Goal: Information Seeking & Learning: Learn about a topic

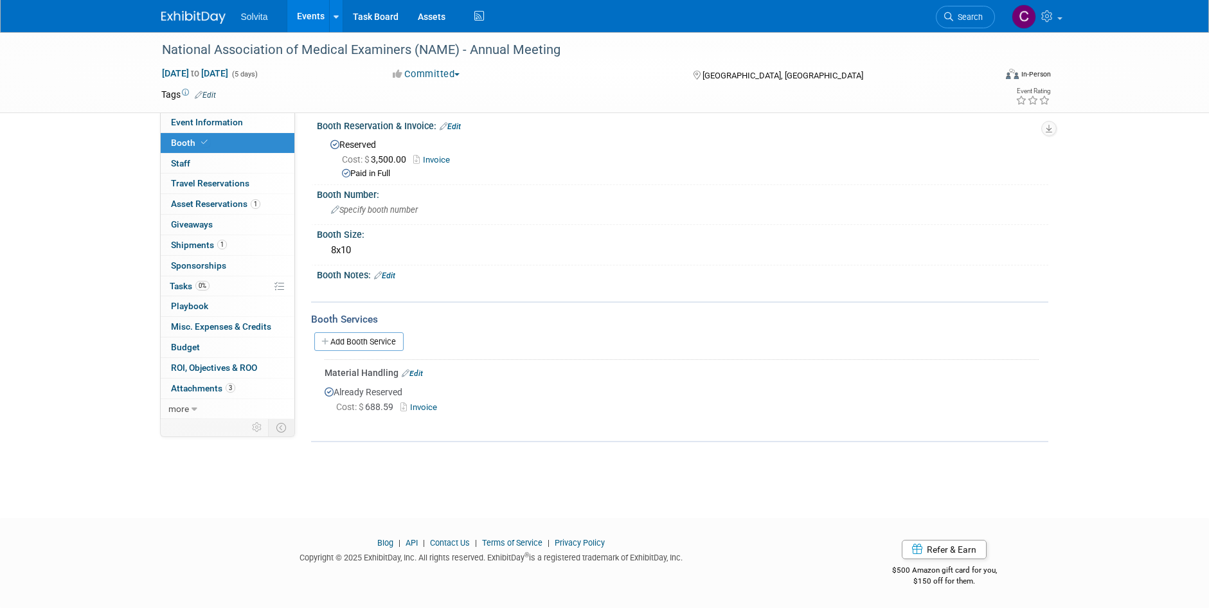
click at [318, 16] on link "Events" at bounding box center [310, 16] width 47 height 32
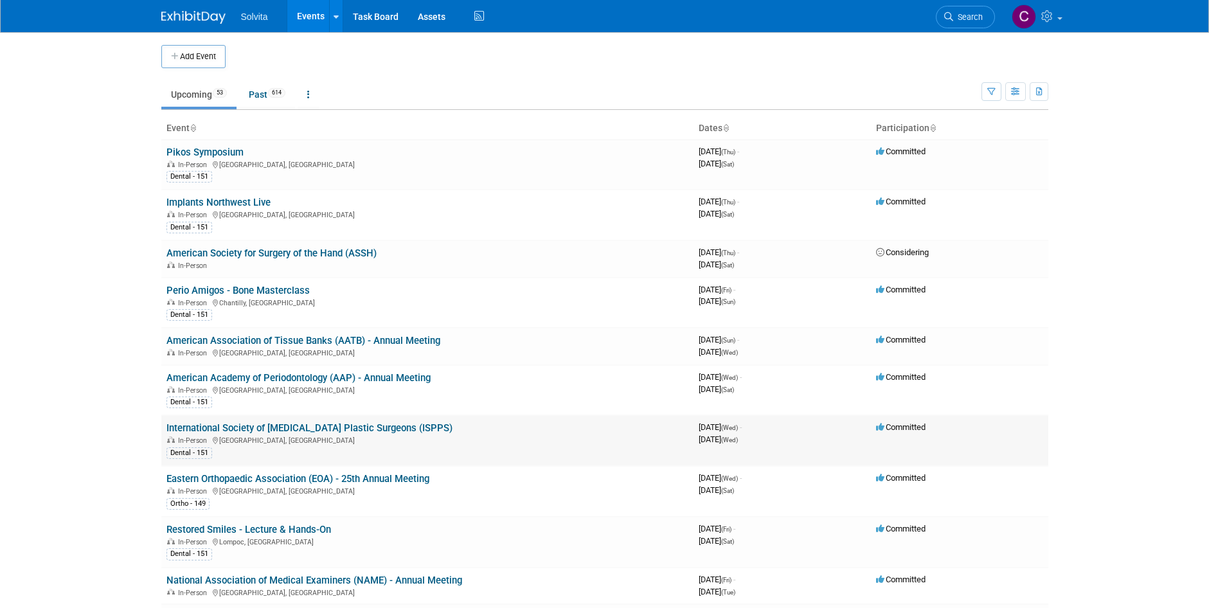
click at [404, 428] on link "International Society of [MEDICAL_DATA] Plastic Surgeons (ISPPS)" at bounding box center [310, 428] width 286 height 12
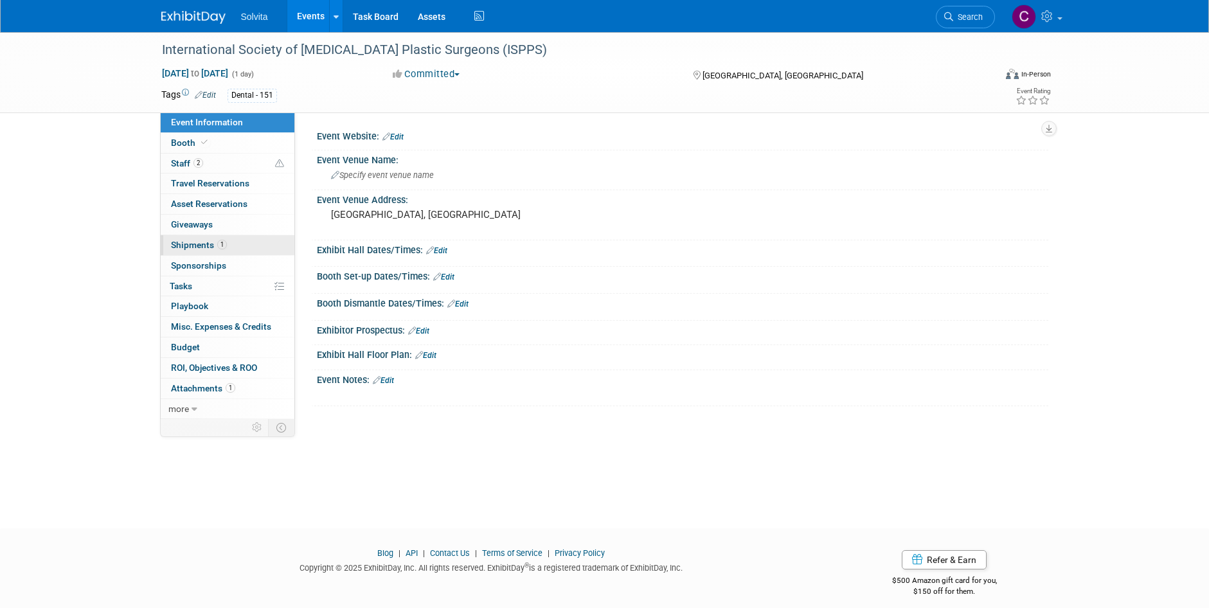
click at [192, 246] on span "Shipments 1" at bounding box center [199, 245] width 56 height 10
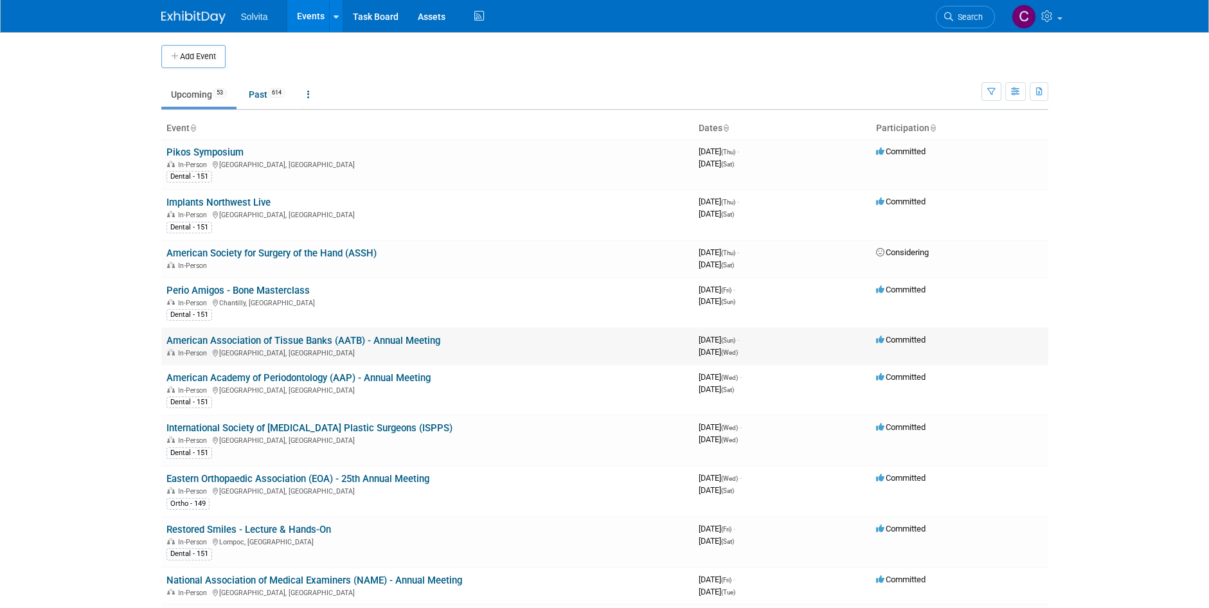
click at [393, 338] on link "American Association of Tissue Banks (AATB) - Annual Meeting" at bounding box center [304, 341] width 274 height 12
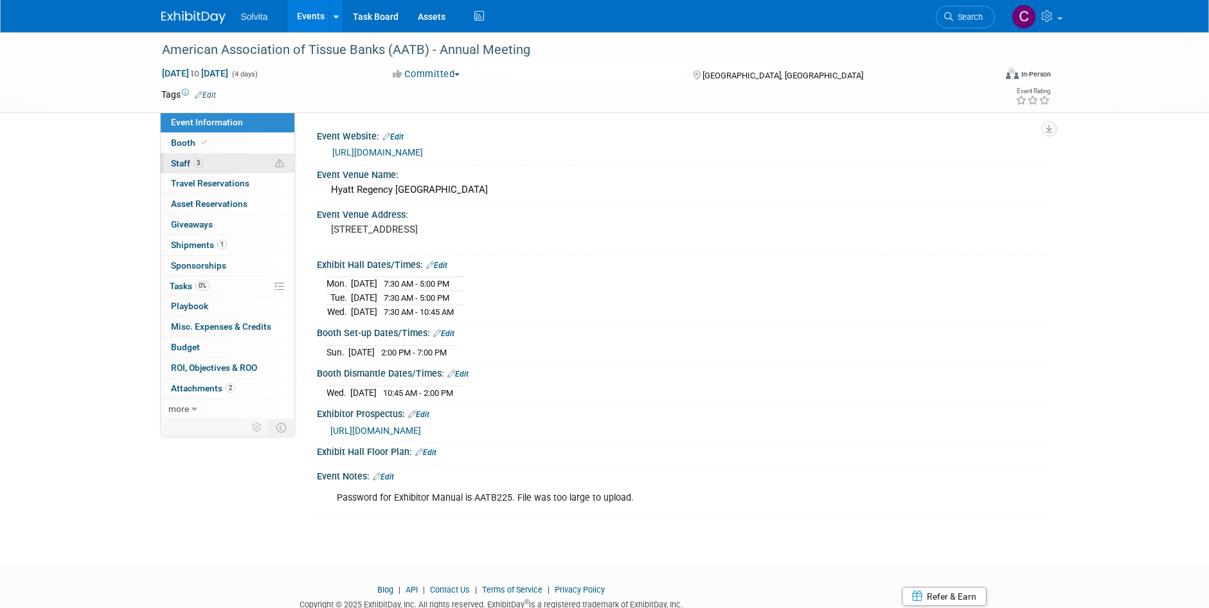
click at [185, 163] on span "Staff 3" at bounding box center [187, 163] width 32 height 10
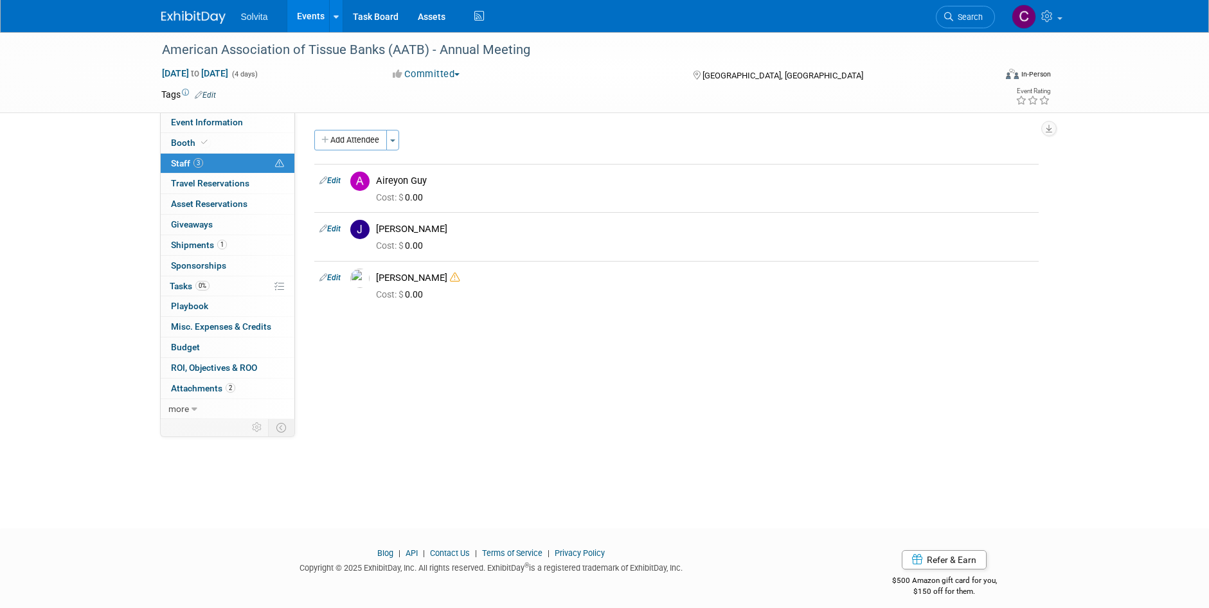
click at [624, 473] on div "American Association of Tissue Banks (AATB) - Annual Meeting Oct 12, 2025 to Oc…" at bounding box center [604, 268] width 1209 height 473
click at [755, 404] on div "Event Website: Edit https://www.aatb.org/person-meetings-events Event Venue Nam…" at bounding box center [671, 266] width 753 height 307
click at [295, 10] on link "Events" at bounding box center [310, 16] width 47 height 32
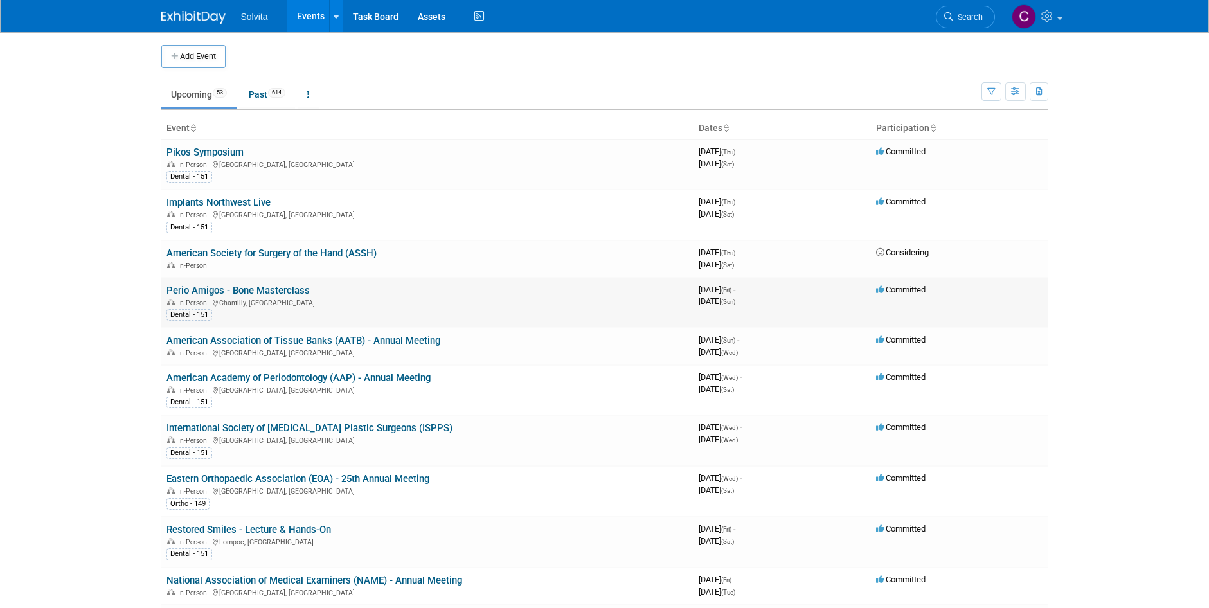
click at [253, 291] on link "Perio Amigos - Bone Masterclass" at bounding box center [238, 291] width 143 height 12
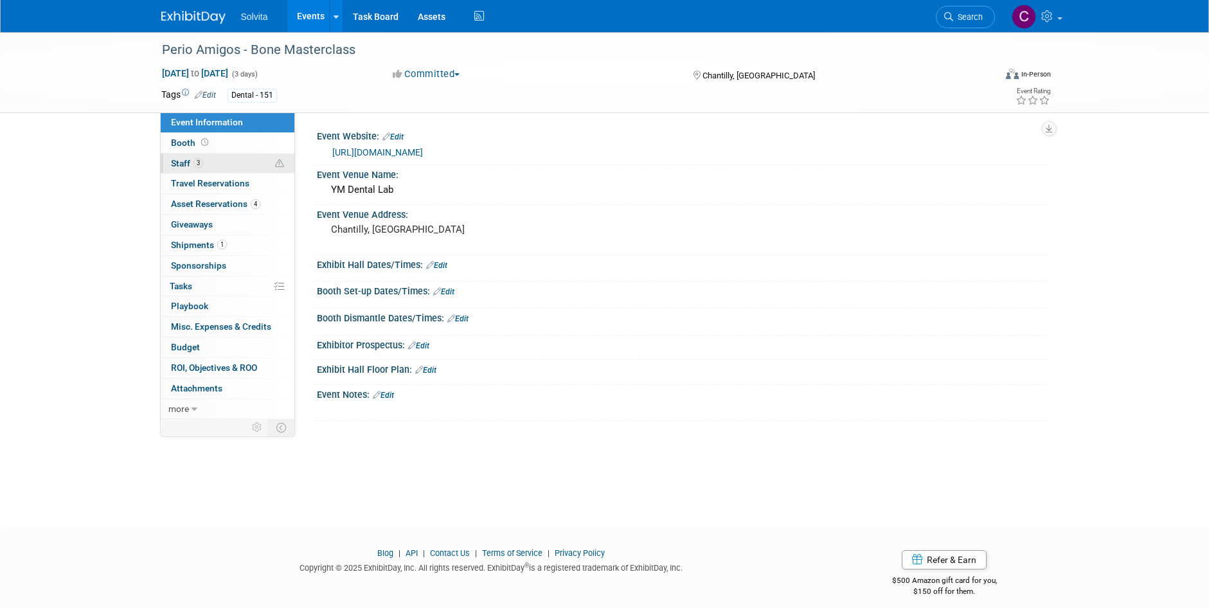
click at [184, 163] on span "Staff 3" at bounding box center [187, 163] width 32 height 10
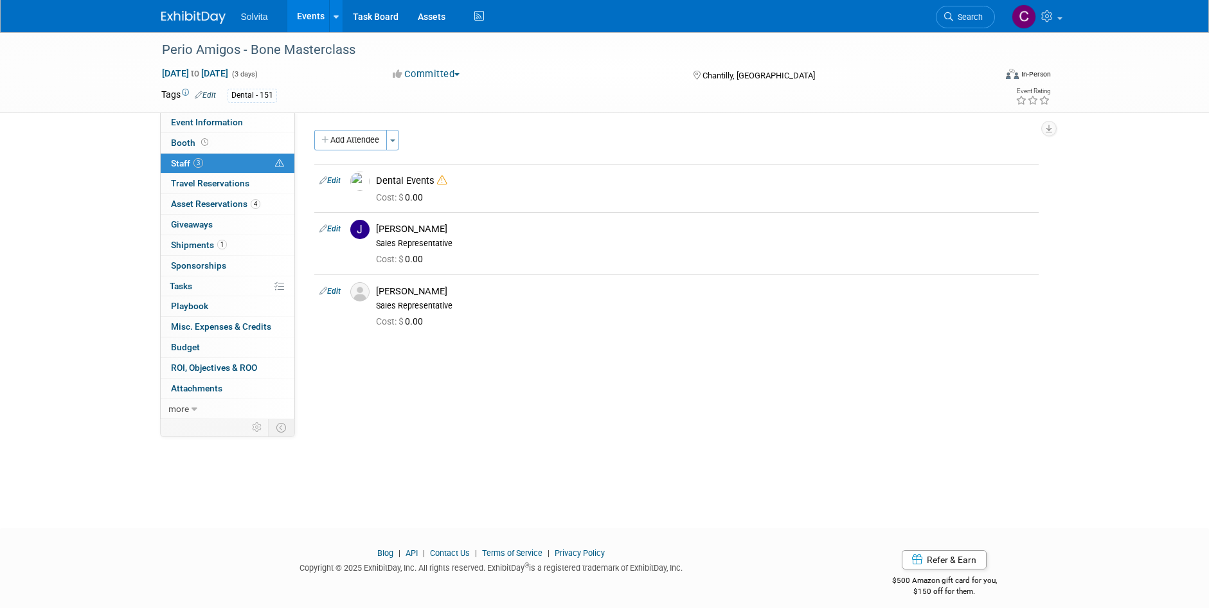
click at [184, 163] on span "Staff 3" at bounding box center [187, 163] width 32 height 10
click at [303, 6] on link "Events" at bounding box center [310, 16] width 47 height 32
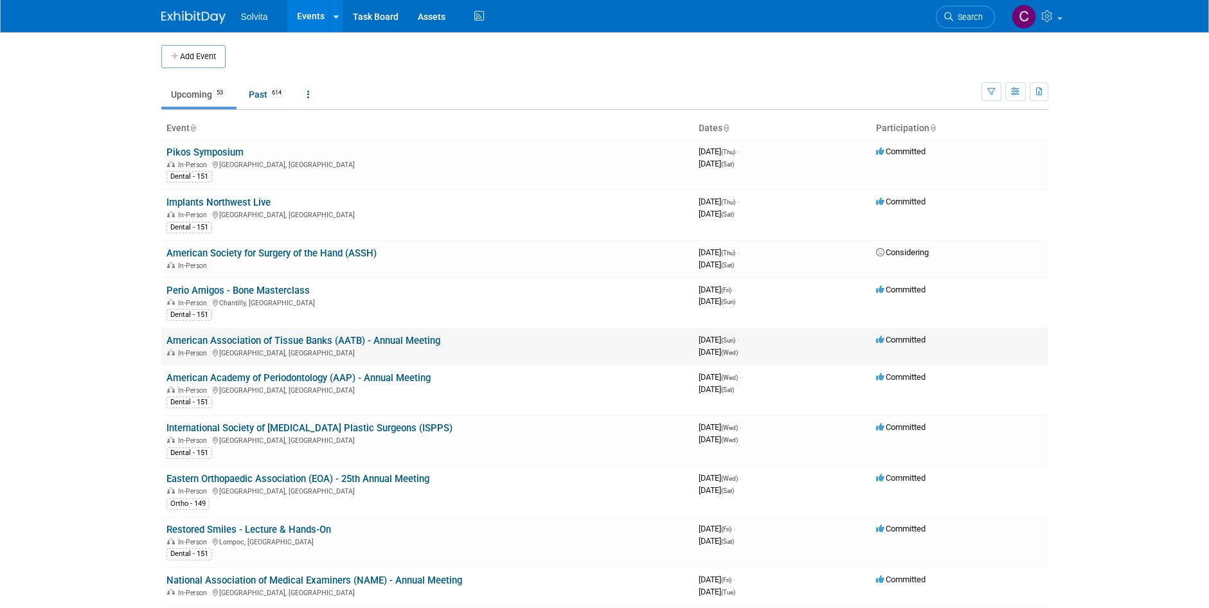
click at [393, 334] on td "American Association of Tissue Banks (AATB) - Annual Meeting In-Person [GEOGRAP…" at bounding box center [427, 346] width 532 height 37
click at [397, 344] on link "American Association of Tissue Banks (AATB) - Annual Meeting" at bounding box center [304, 341] width 274 height 12
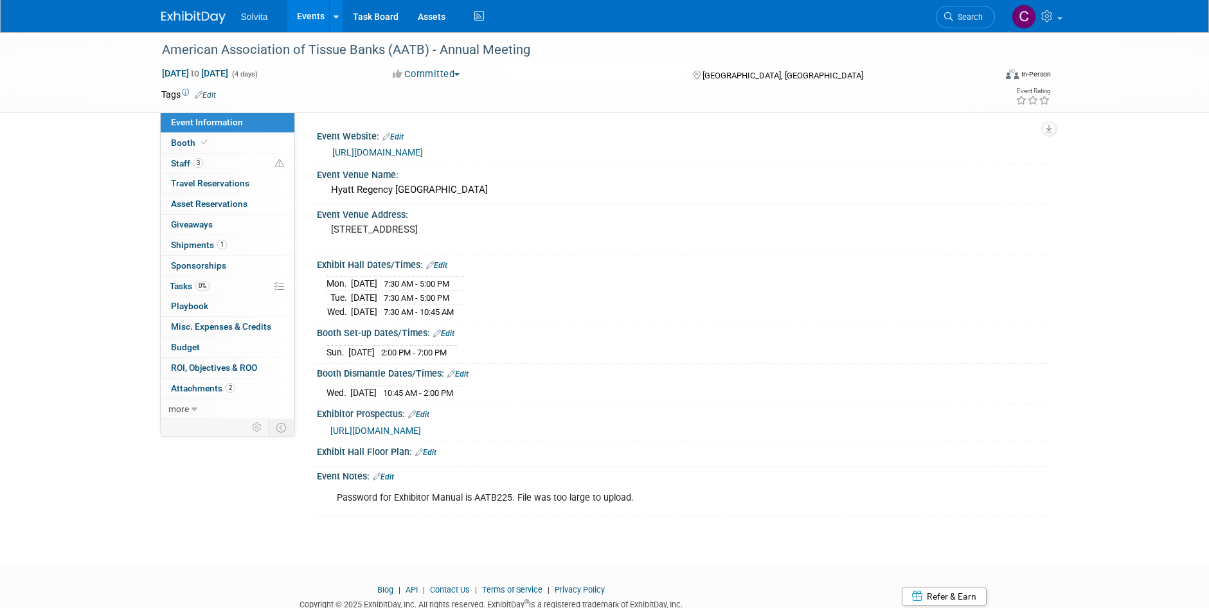
click at [374, 152] on link "https://www.aatb.org/person-meetings-events" at bounding box center [377, 152] width 91 height 10
drag, startPoint x: 307, startPoint y: 7, endPoint x: 314, endPoint y: 10, distance: 8.4
click at [307, 7] on link "Events" at bounding box center [310, 16] width 47 height 32
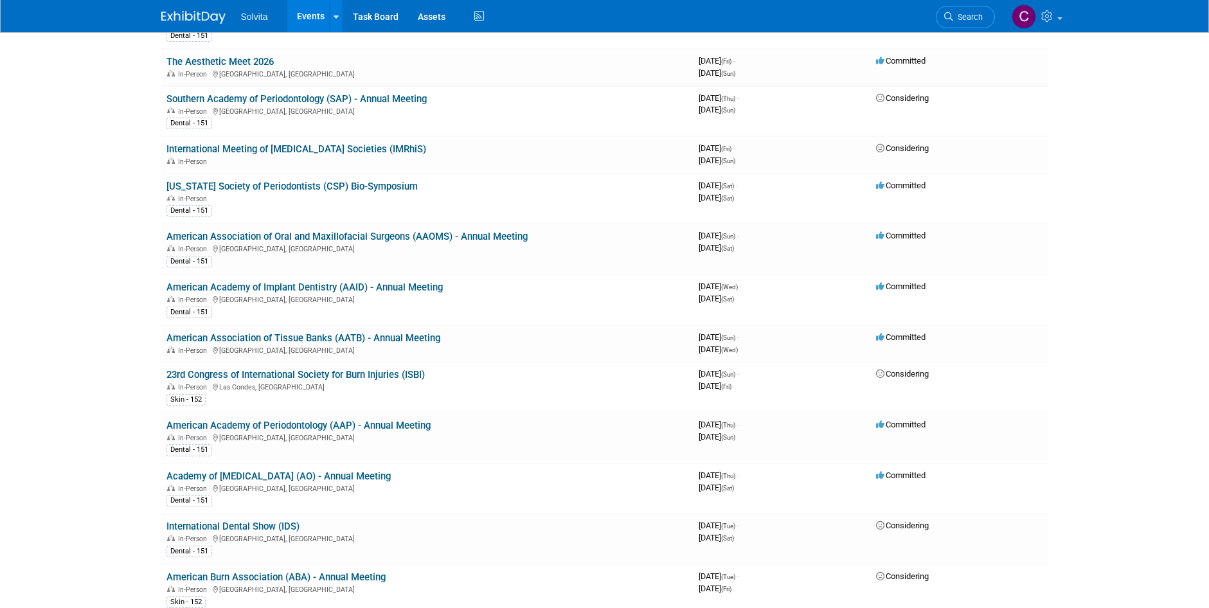
scroll to position [1672, 0]
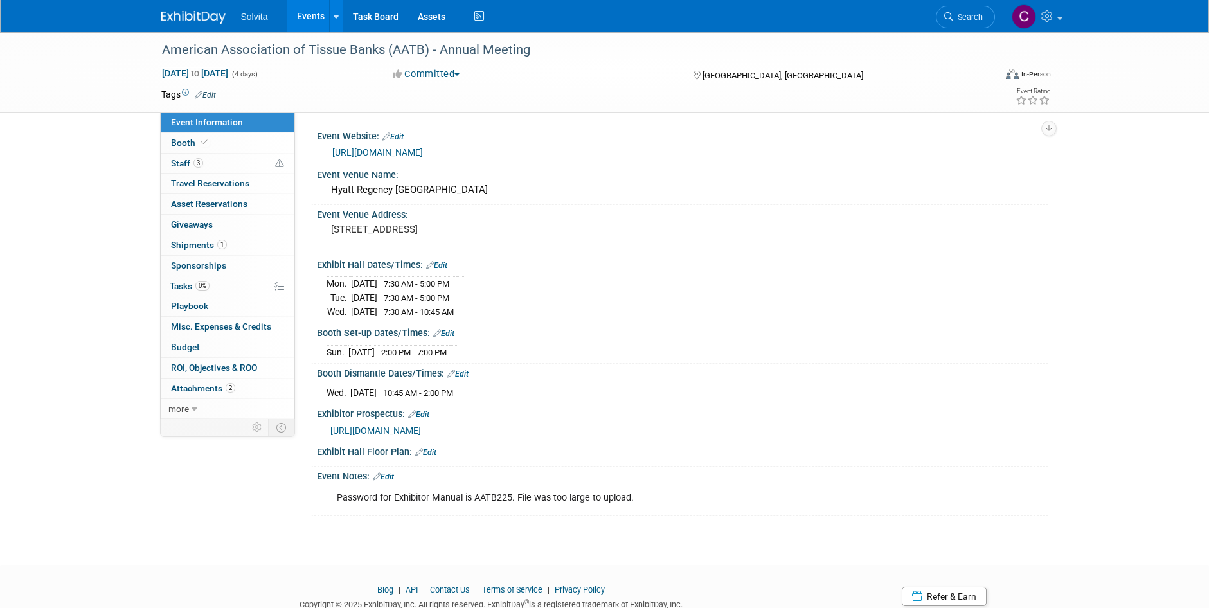
click at [423, 149] on link "[URL][DOMAIN_NAME]" at bounding box center [377, 152] width 91 height 10
click at [421, 426] on span "https://sourceoneevents.com/wp-content/uploads/ESM/ESM%20-%202025%20AATB%20Annu…" at bounding box center [375, 431] width 91 height 10
drag, startPoint x: 476, startPoint y: 498, endPoint x: 510, endPoint y: 495, distance: 33.6
click at [510, 495] on div "Password for Exhibitor Manual is AATB225. File was too large to upload." at bounding box center [617, 498] width 579 height 26
copy div "AATB225"
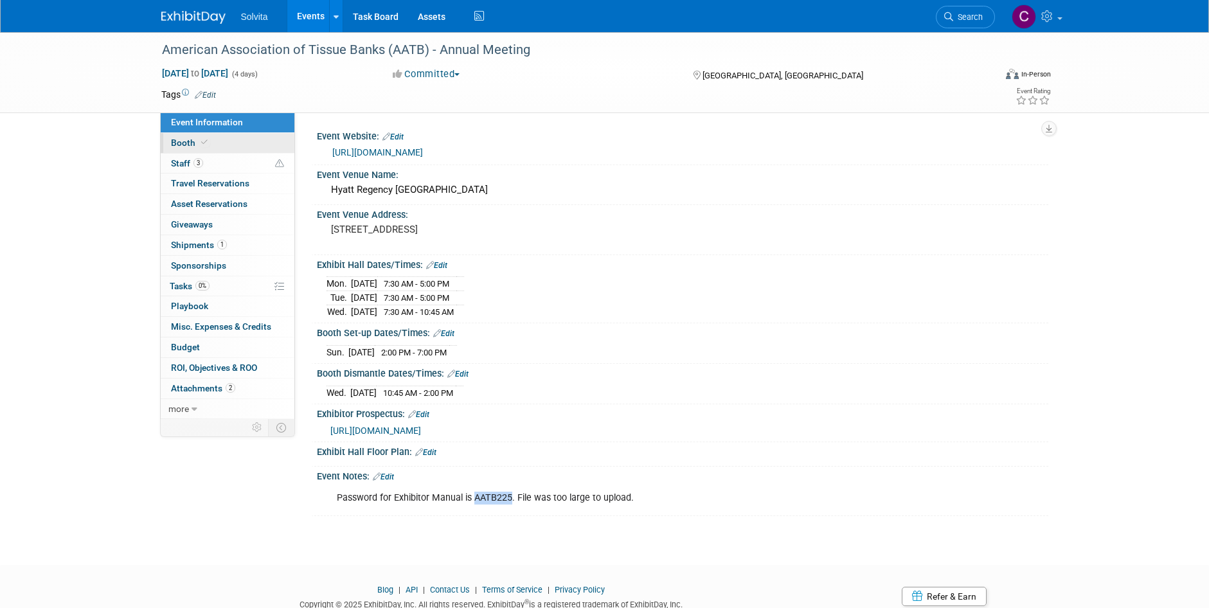
click at [182, 143] on span "Booth" at bounding box center [190, 143] width 39 height 10
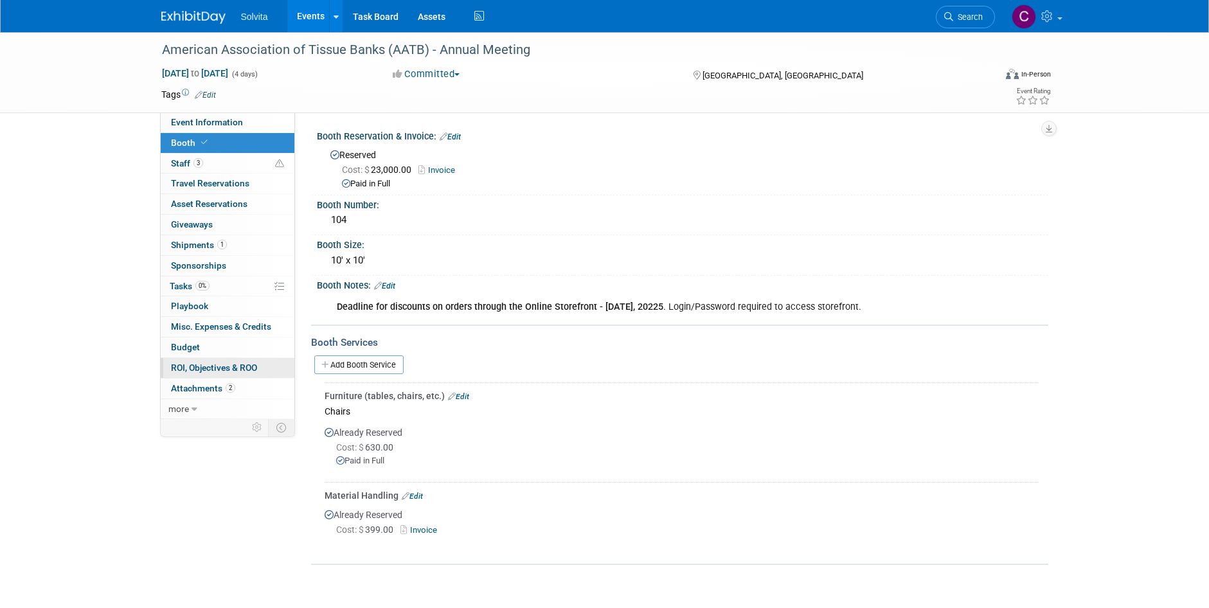
drag, startPoint x: 211, startPoint y: 382, endPoint x: 288, endPoint y: 368, distance: 78.4
click at [211, 382] on link "2 Attachments 2" at bounding box center [228, 389] width 134 height 20
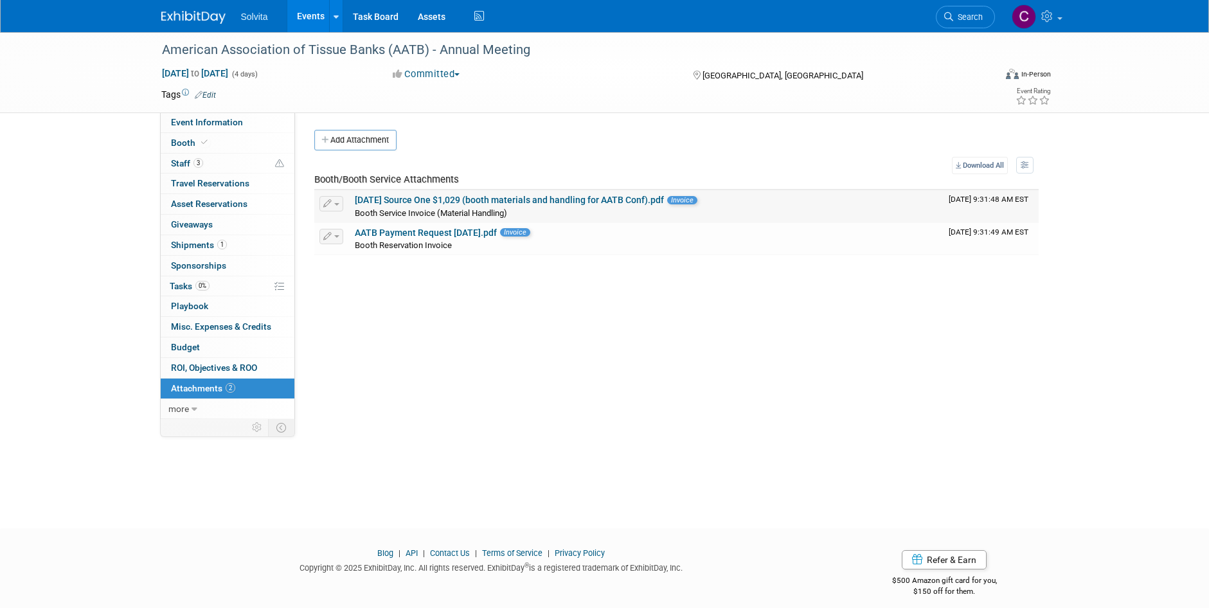
click at [497, 200] on link "09.09.25 Source One $1,029 (booth materials and handling for AATB Conf).pdf" at bounding box center [509, 200] width 309 height 10
click at [407, 231] on link "AATB Payment Request 5.8.25.pdf" at bounding box center [426, 233] width 142 height 10
click at [208, 119] on span "Event Information" at bounding box center [207, 122] width 72 height 10
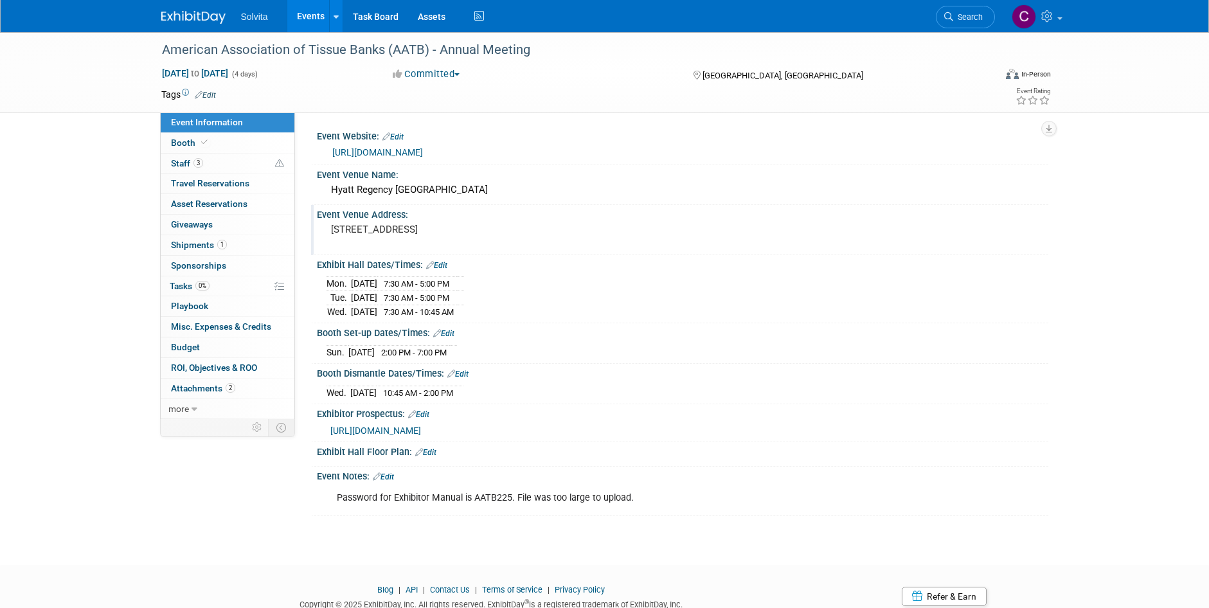
click at [845, 248] on div "Event Venue Address: 265 Peachtree St NE Atlanta, GA 30303" at bounding box center [679, 230] width 737 height 50
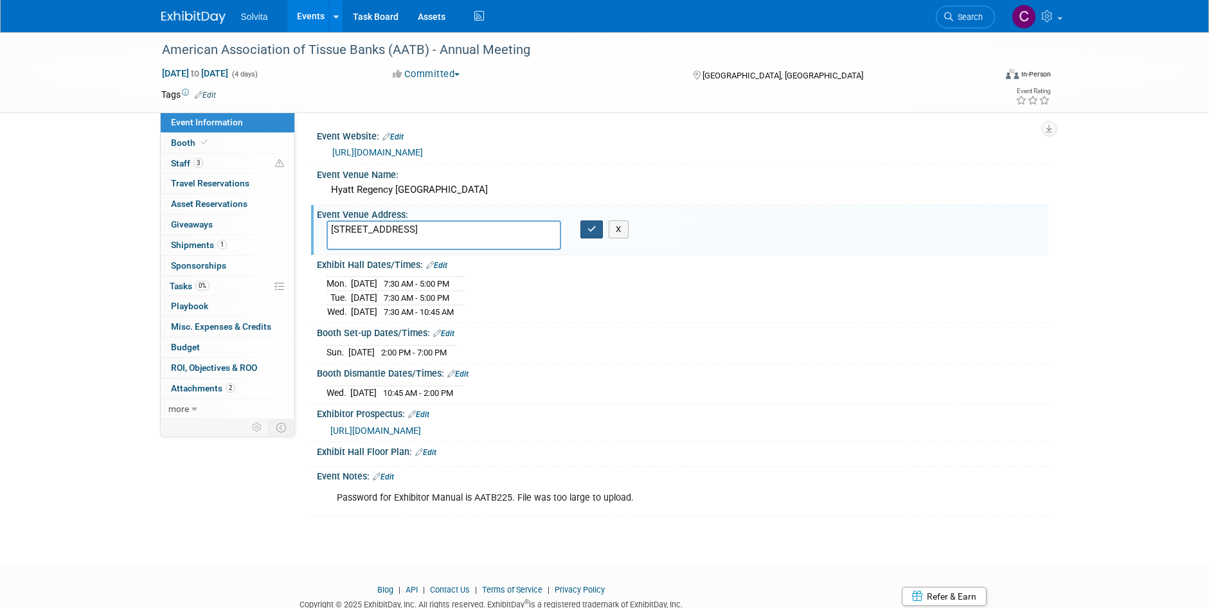
click at [594, 231] on icon "button" at bounding box center [592, 229] width 9 height 8
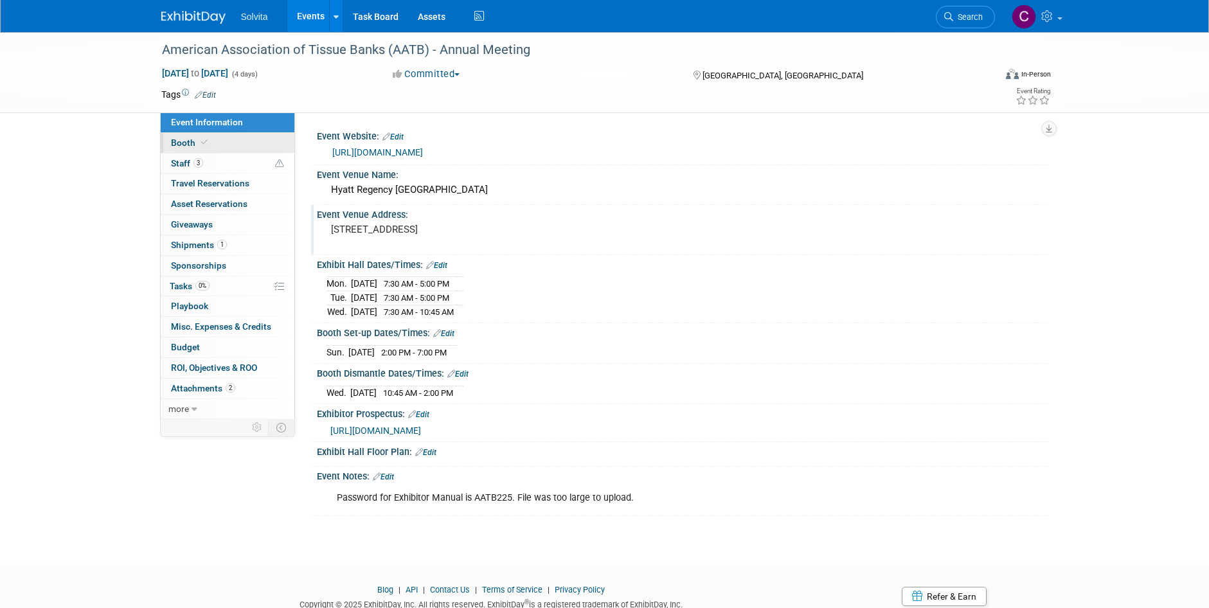
click at [184, 148] on link "Booth" at bounding box center [228, 143] width 134 height 20
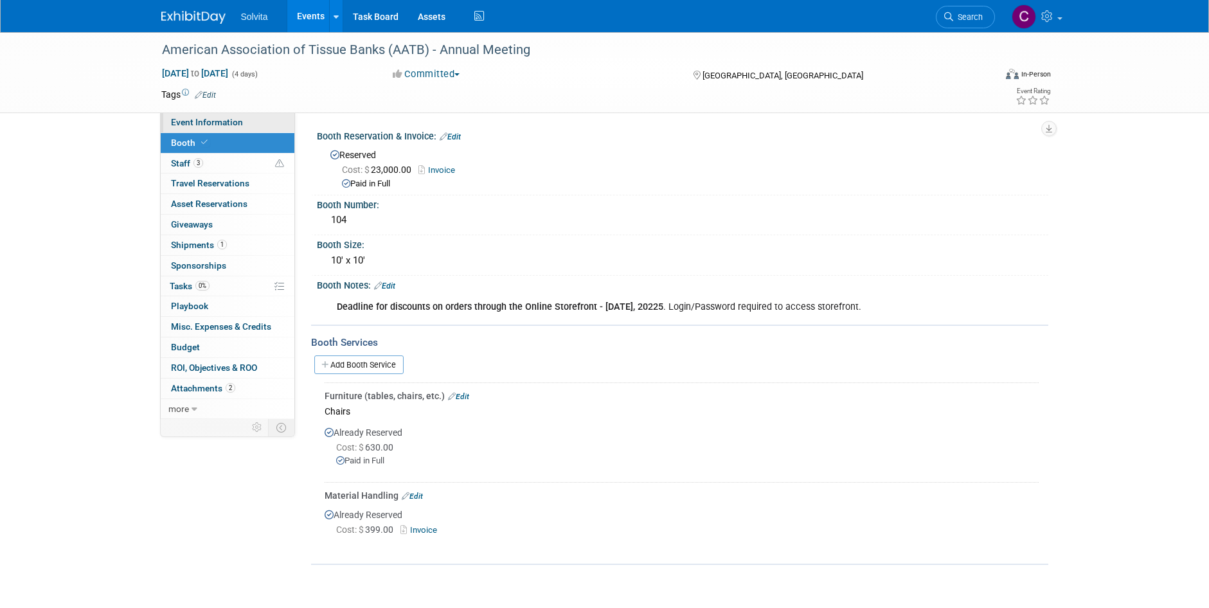
click at [202, 124] on span "Event Information" at bounding box center [207, 122] width 72 height 10
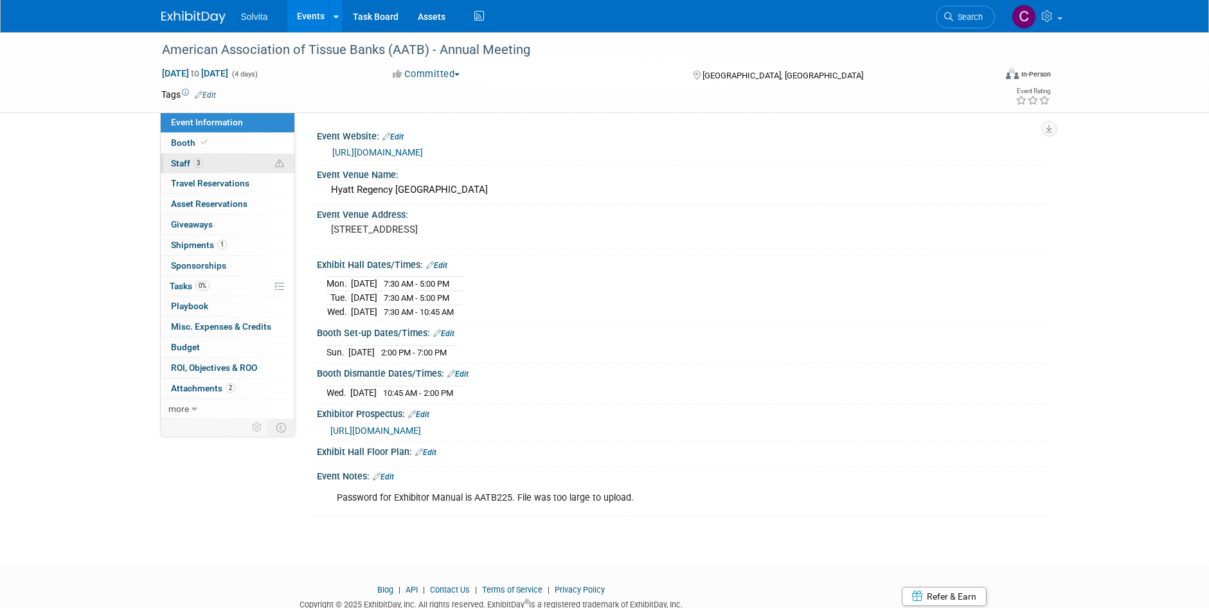
click at [179, 165] on span "Staff 3" at bounding box center [187, 163] width 32 height 10
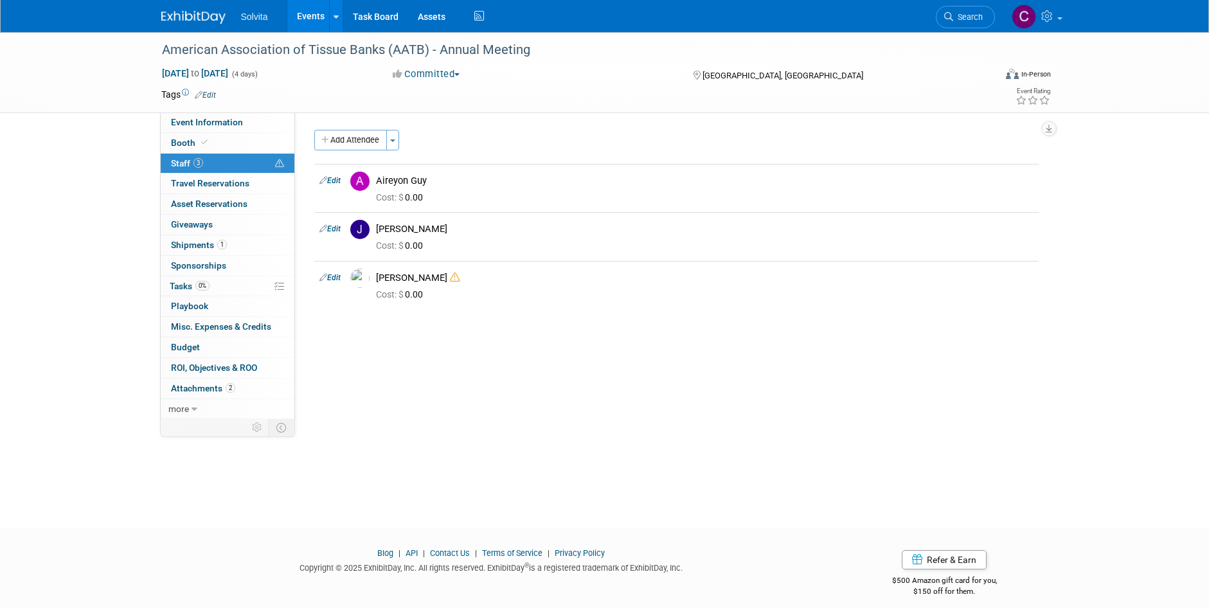
click at [311, 14] on link "Events" at bounding box center [310, 16] width 47 height 32
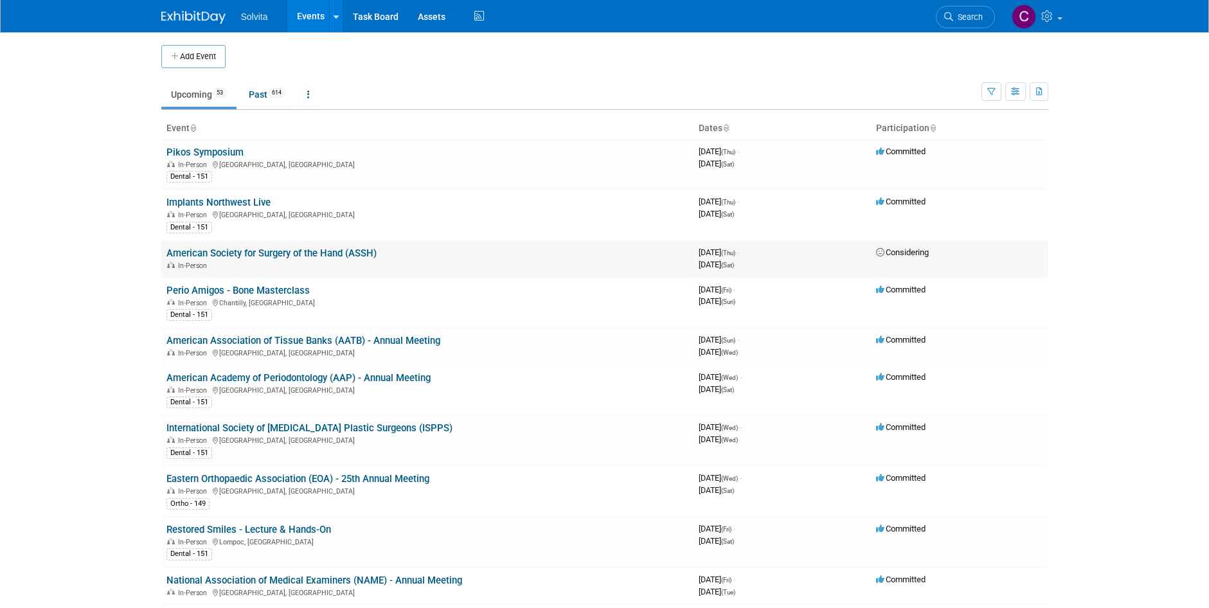
click at [237, 253] on link "American Society for Surgery of the Hand (ASSH)" at bounding box center [272, 254] width 210 height 12
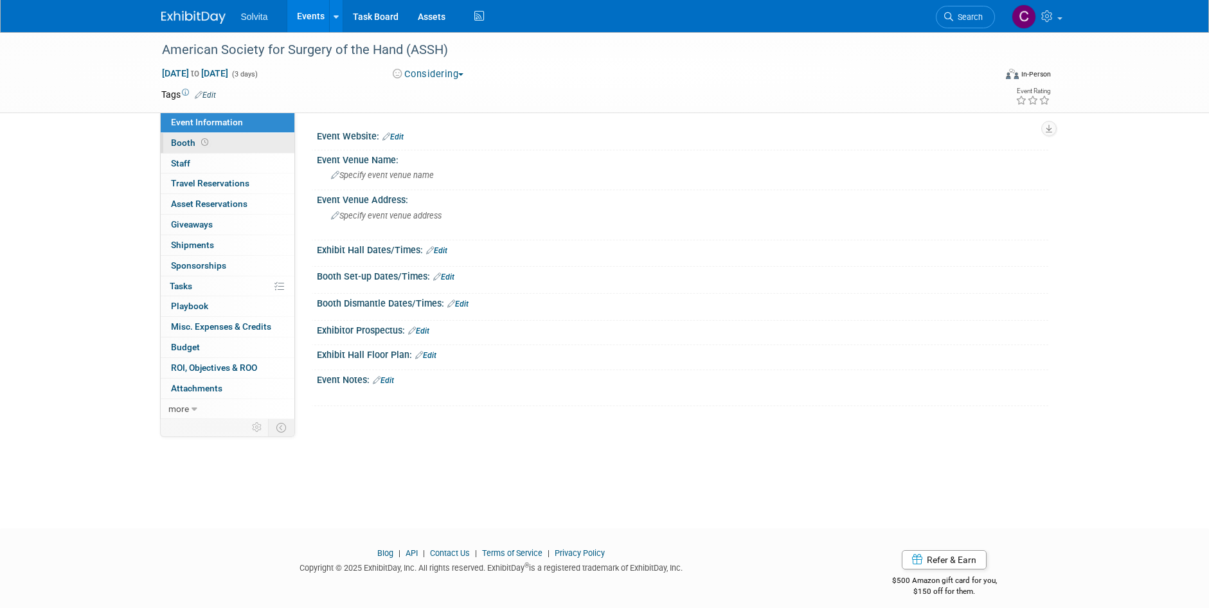
click at [188, 138] on span "Booth" at bounding box center [191, 143] width 40 height 10
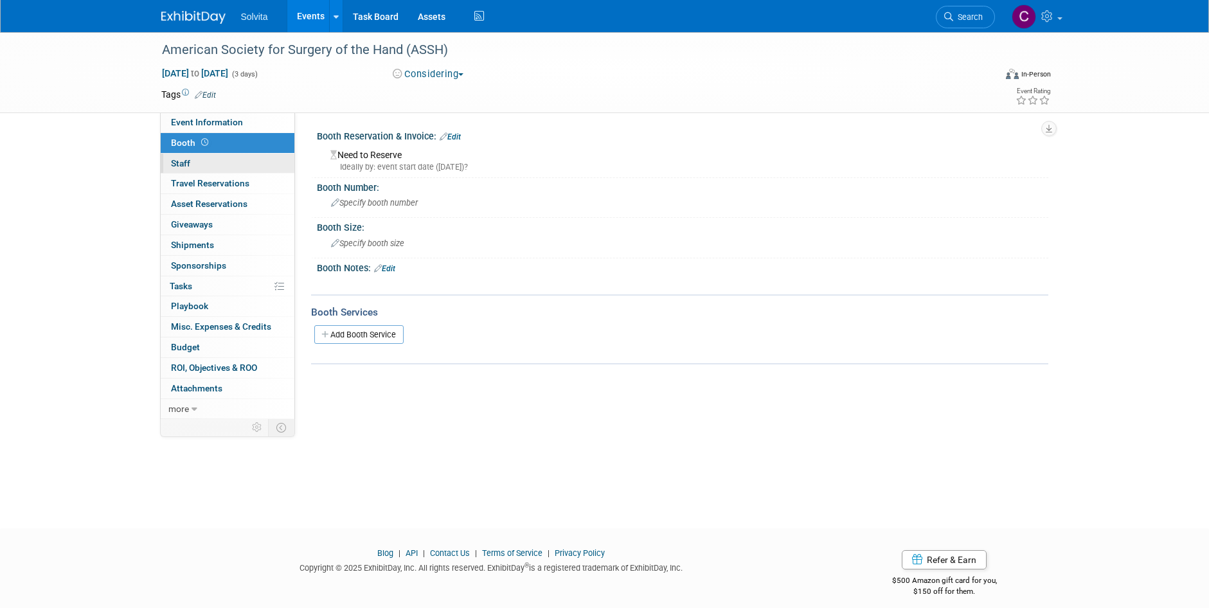
click at [185, 158] on span "Staff 0" at bounding box center [180, 163] width 19 height 10
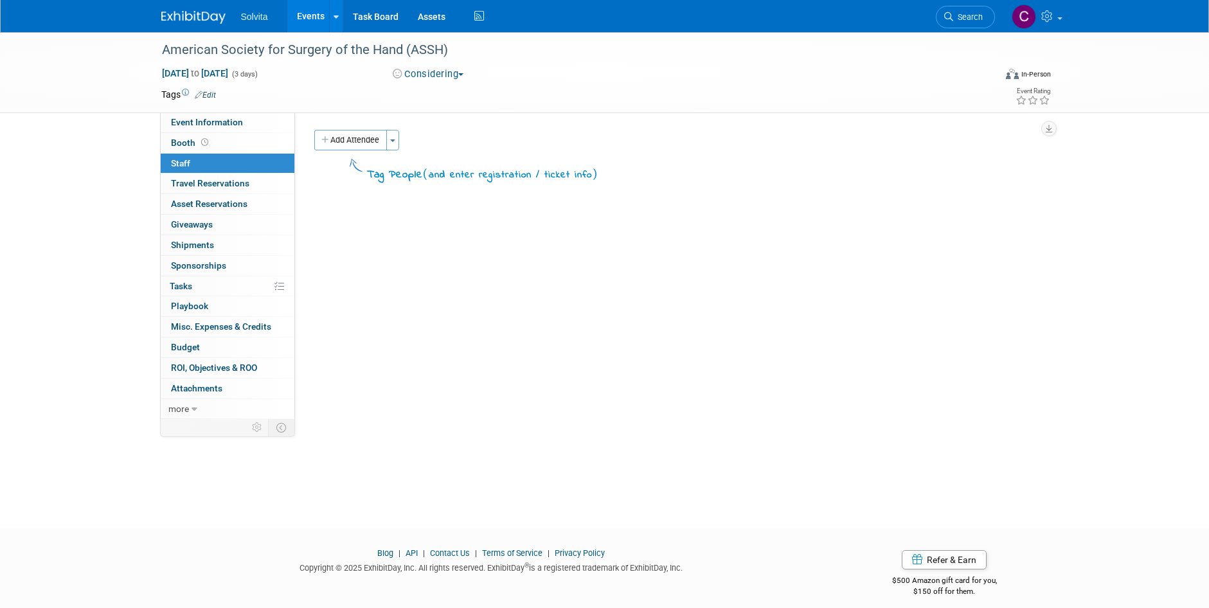
click at [310, 12] on link "Events" at bounding box center [310, 16] width 47 height 32
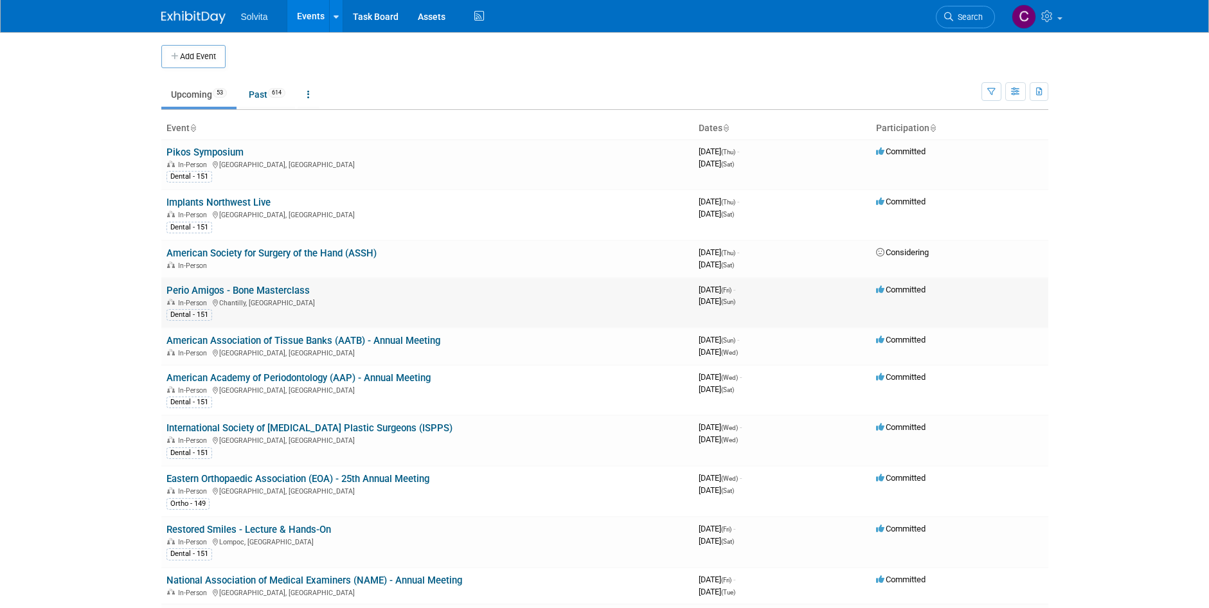
click at [283, 291] on link "Perio Amigos - Bone Masterclass" at bounding box center [238, 291] width 143 height 12
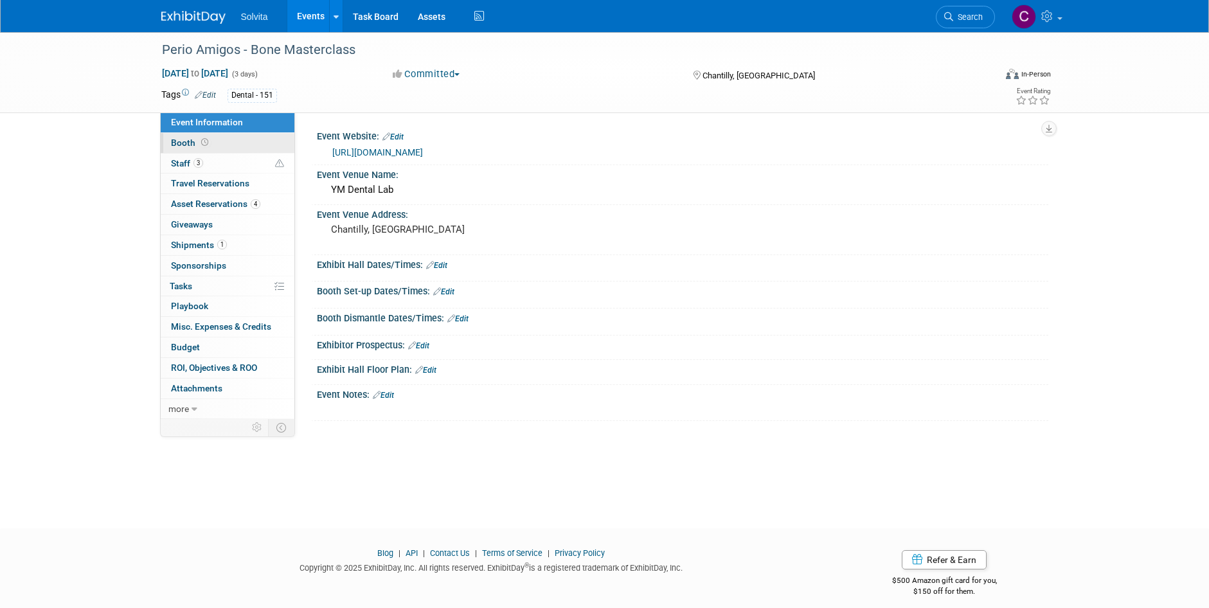
click at [190, 144] on span "Booth" at bounding box center [191, 143] width 40 height 10
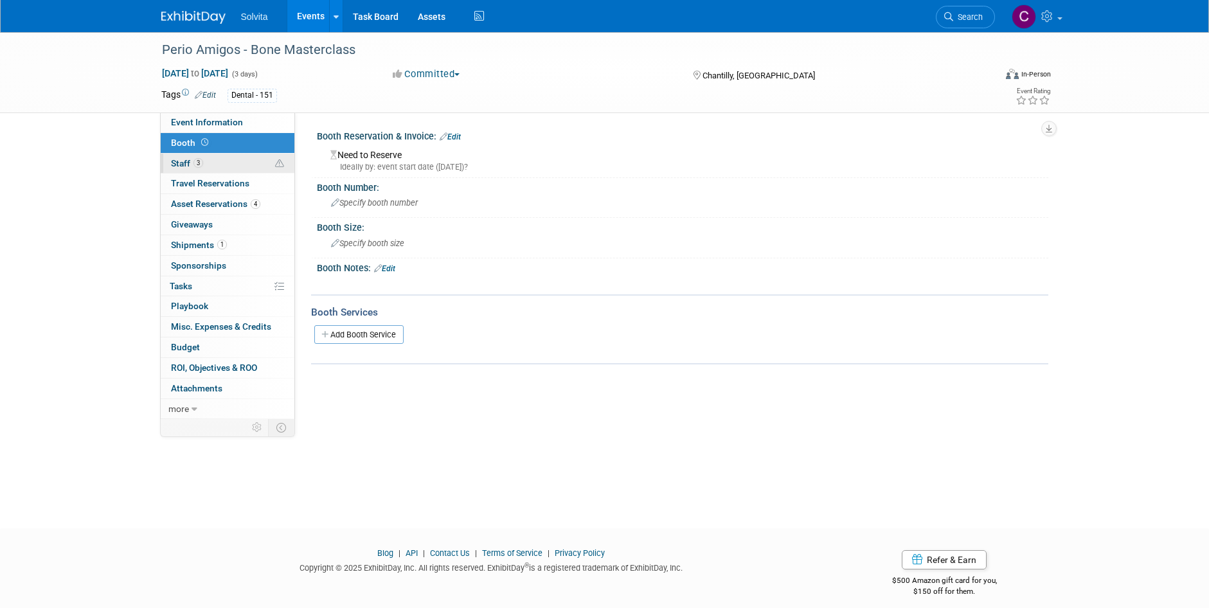
click at [188, 161] on span "Staff 3" at bounding box center [187, 163] width 32 height 10
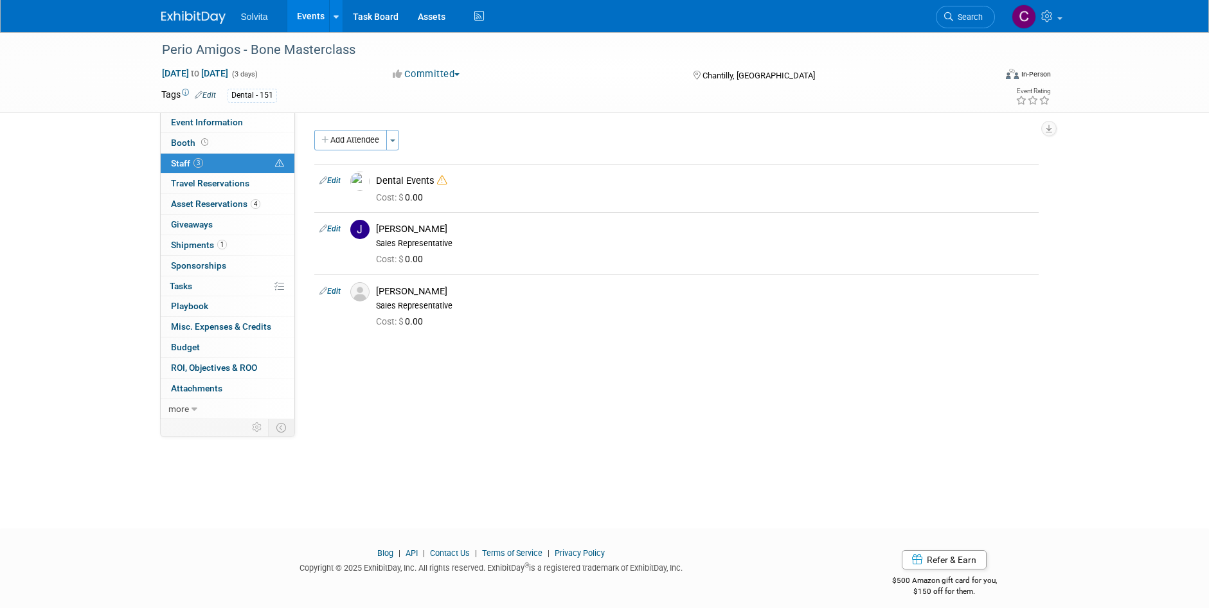
click at [314, 17] on link "Events" at bounding box center [310, 16] width 47 height 32
